Goal: Complete application form

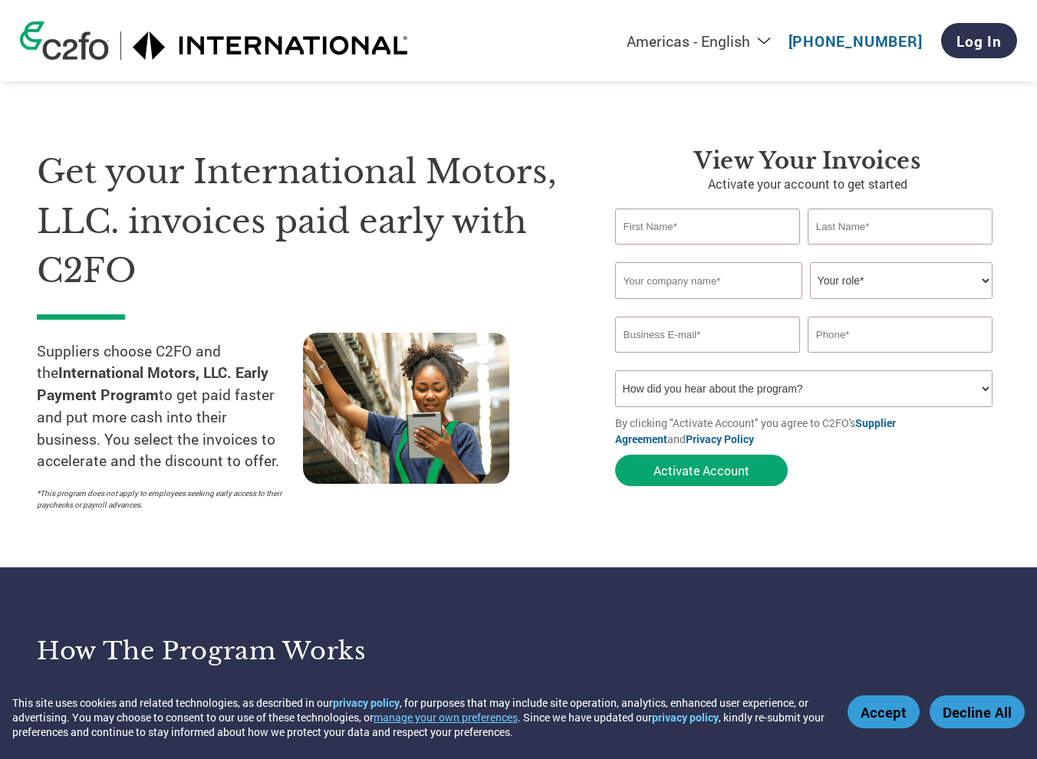
click at [878, 718] on button "Accept" at bounding box center [883, 711] width 72 height 33
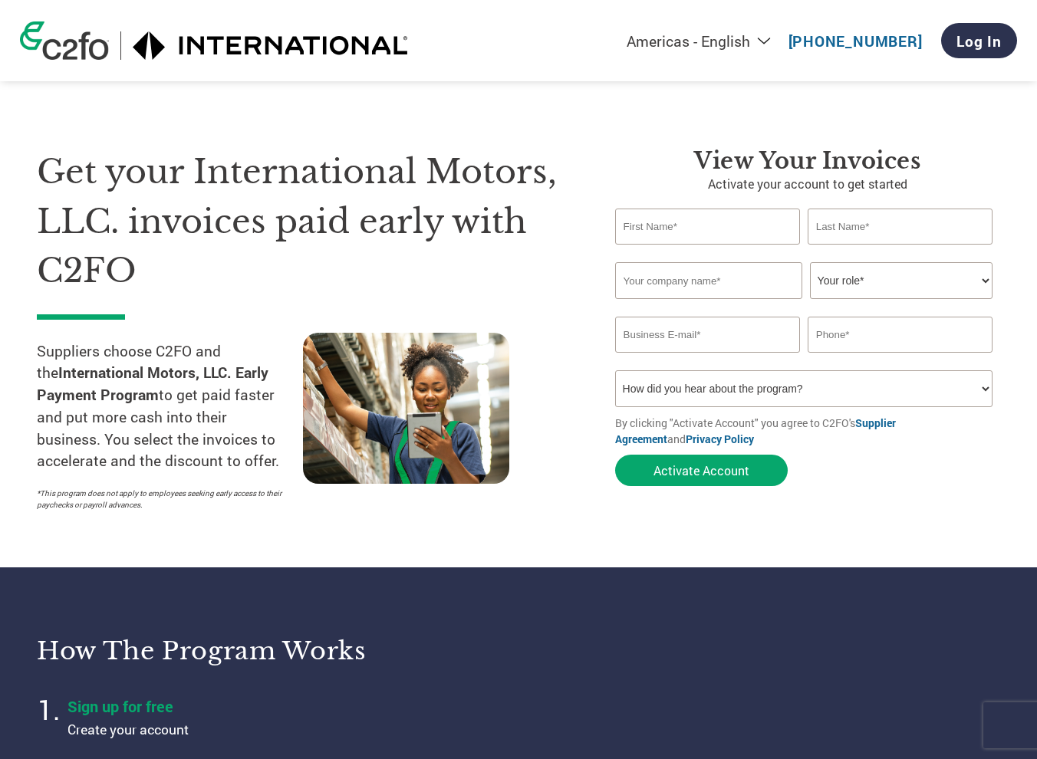
click at [668, 226] on input "text" at bounding box center [707, 227] width 185 height 36
type input "[PERSON_NAME]"
type input "Augoustidis"
type input "Bendix Commercial Vehicle Systems"
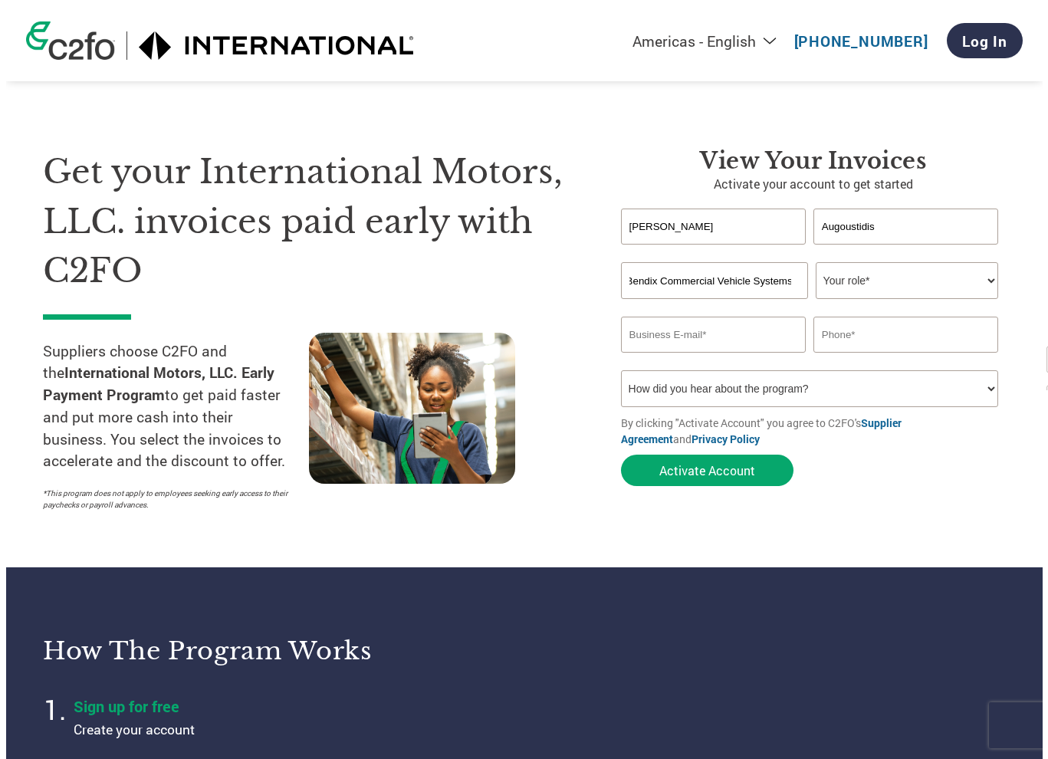
scroll to position [0, 0]
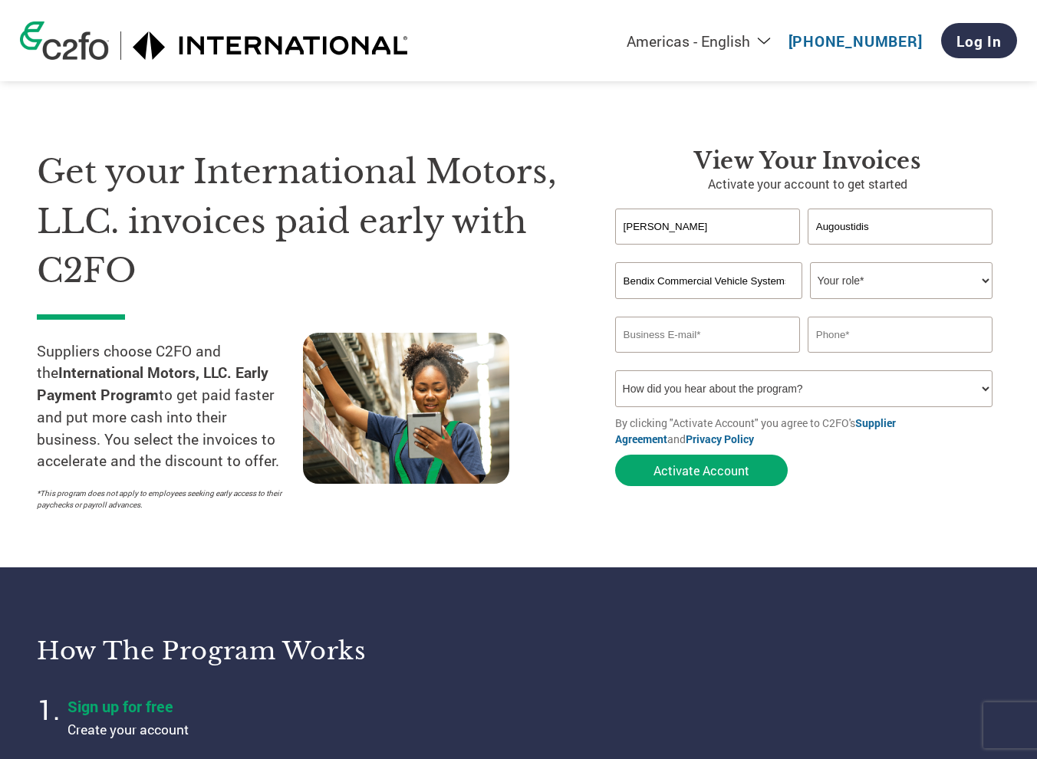
click at [974, 283] on select "Your role* CFO Controller Credit Manager Finance Director Treasurer CEO Preside…" at bounding box center [901, 280] width 182 height 37
select select "OTHER"
click at [810, 262] on select "Your role* CFO Controller Credit Manager Finance Director Treasurer CEO Preside…" at bounding box center [901, 280] width 182 height 37
click at [666, 342] on input "email" at bounding box center [707, 335] width 185 height 36
type input "[PERSON_NAME][EMAIL_ADDRESS][DOMAIN_NAME]"
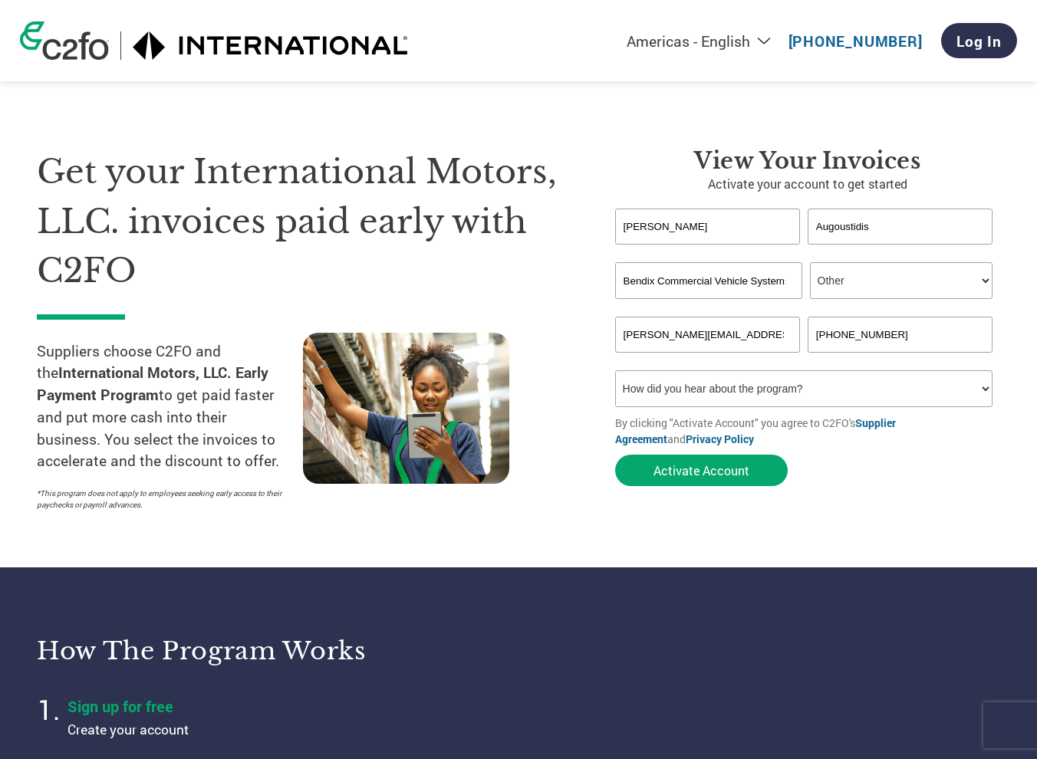
type input "[PHONE_NUMBER]"
click at [985, 387] on select "How did you hear about the program? Received a letter Email Social Media Online…" at bounding box center [803, 388] width 377 height 37
click at [583, 435] on div "Get your International Motors, LLC. invoices paid early with C2FO Suppliers cho…" at bounding box center [314, 332] width 555 height 371
click at [708, 475] on button "Activate Account" at bounding box center [701, 470] width 173 height 31
